Goal: Information Seeking & Learning: Learn about a topic

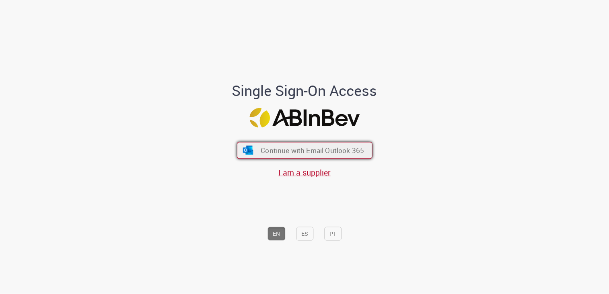
click at [315, 152] on span "Continue with Email Outlook 365" at bounding box center [311, 150] width 103 height 9
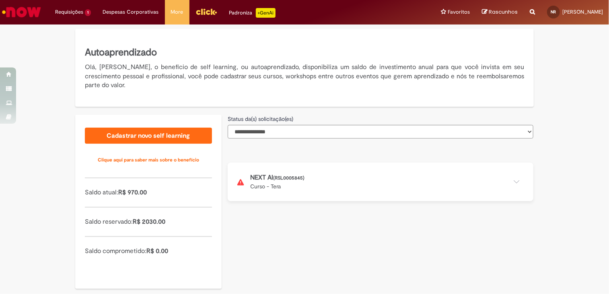
scroll to position [138, 0]
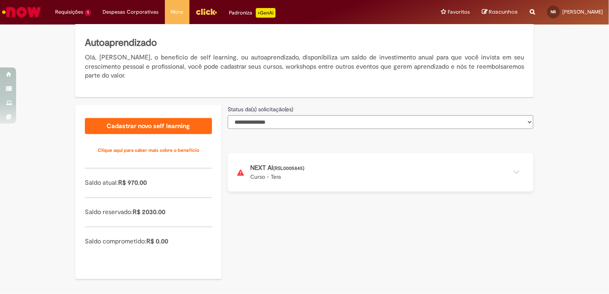
click at [290, 170] on button at bounding box center [381, 172] width 306 height 39
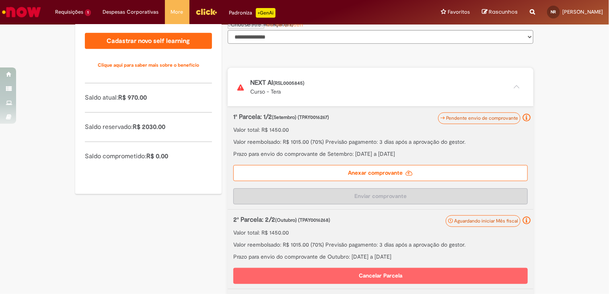
scroll to position [211, 0]
